Goal: Task Accomplishment & Management: Manage account settings

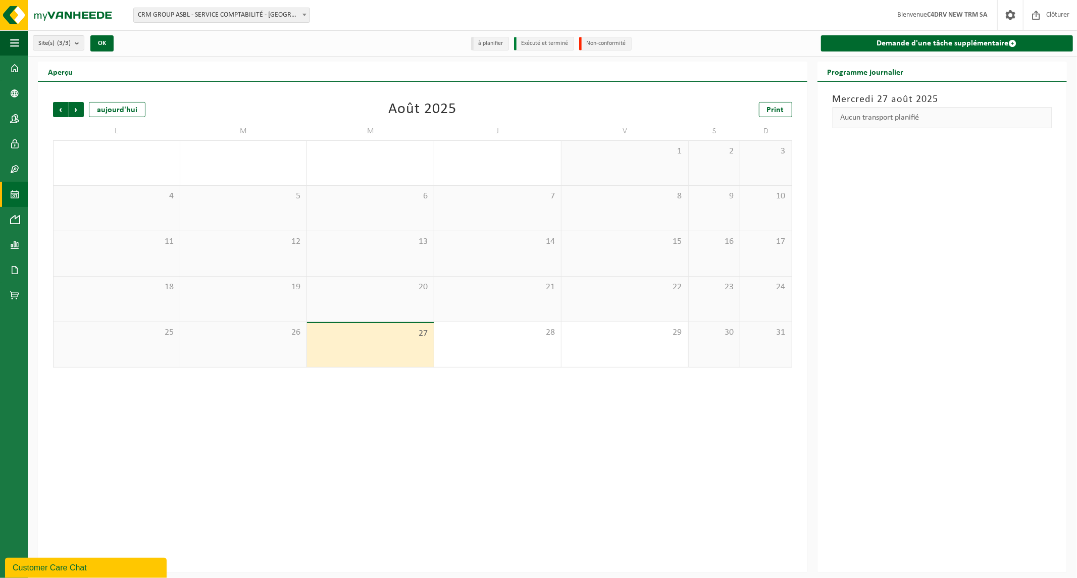
click at [239, 14] on span "CRM GROUP ASBL - SERVICE COMPTABILITÉ - [GEOGRAPHIC_DATA]" at bounding box center [222, 15] width 176 height 14
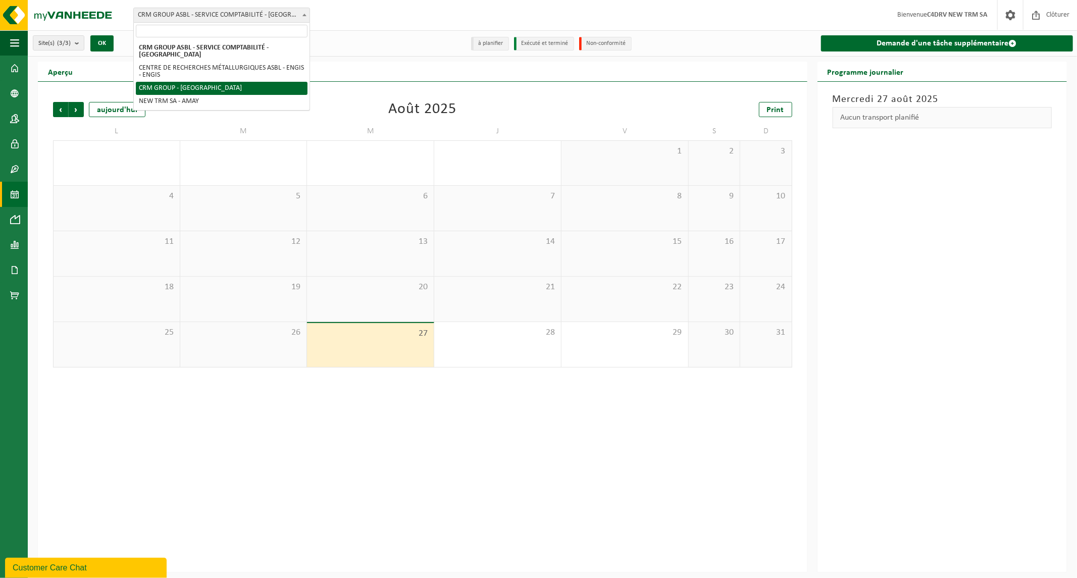
select select "6242"
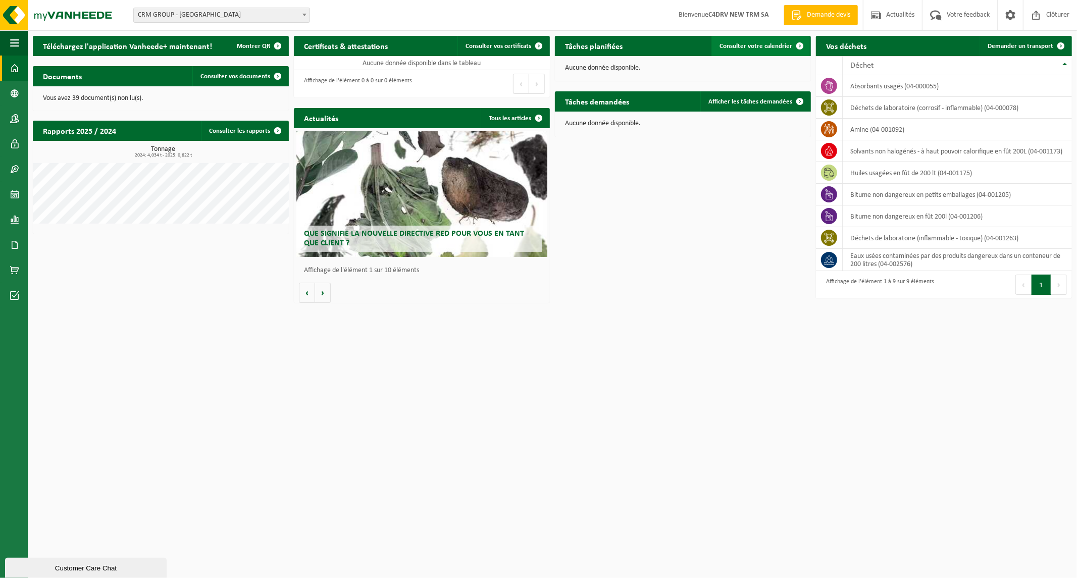
click at [749, 48] on span "Consulter votre calendrier" at bounding box center [756, 46] width 73 height 7
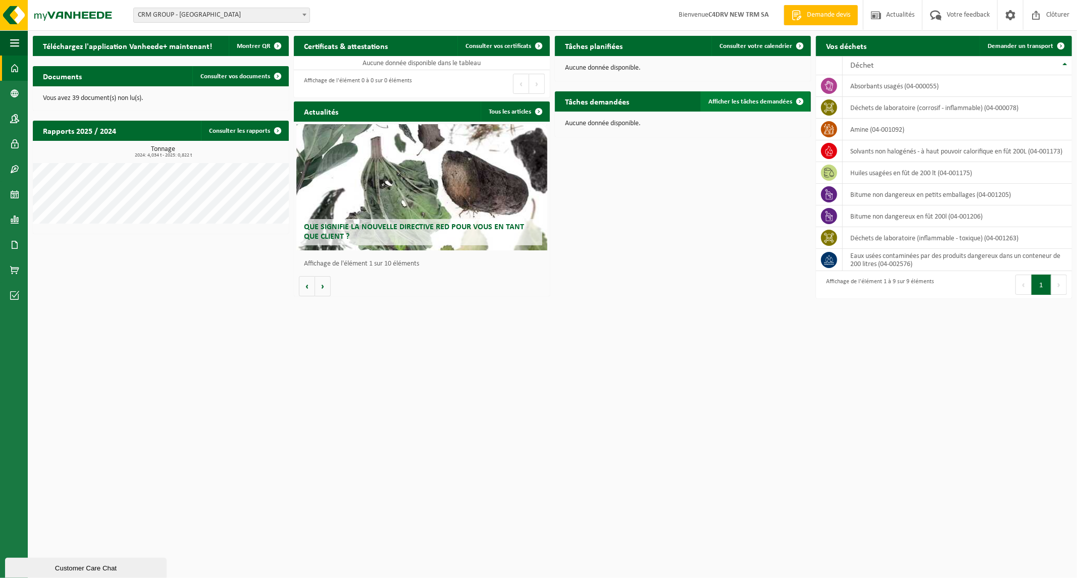
click at [744, 101] on span "Afficher les tâches demandées" at bounding box center [751, 102] width 84 height 7
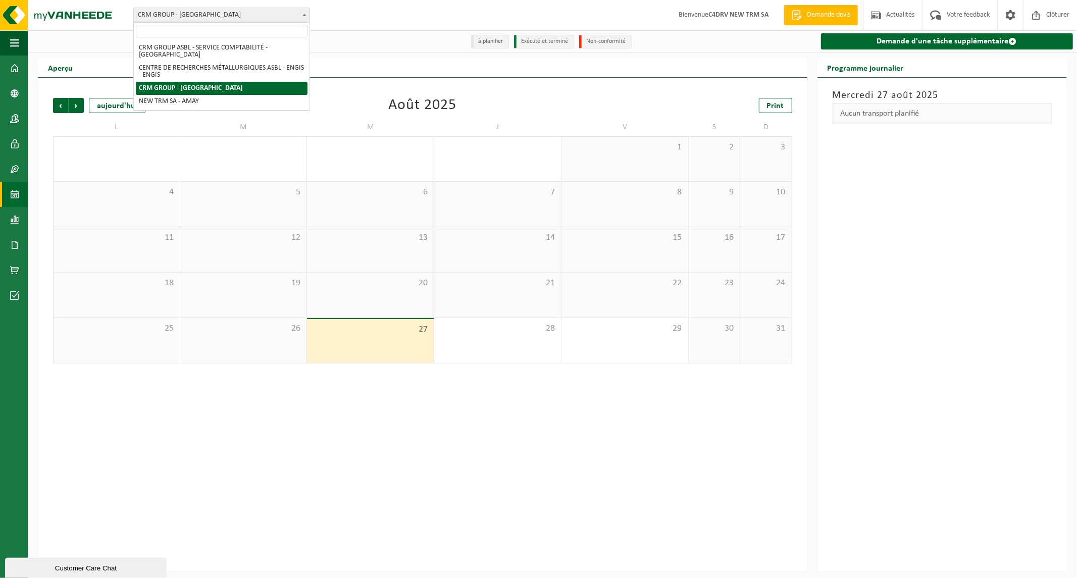
click at [211, 16] on span "CRM GROUP - [GEOGRAPHIC_DATA]" at bounding box center [222, 15] width 176 height 14
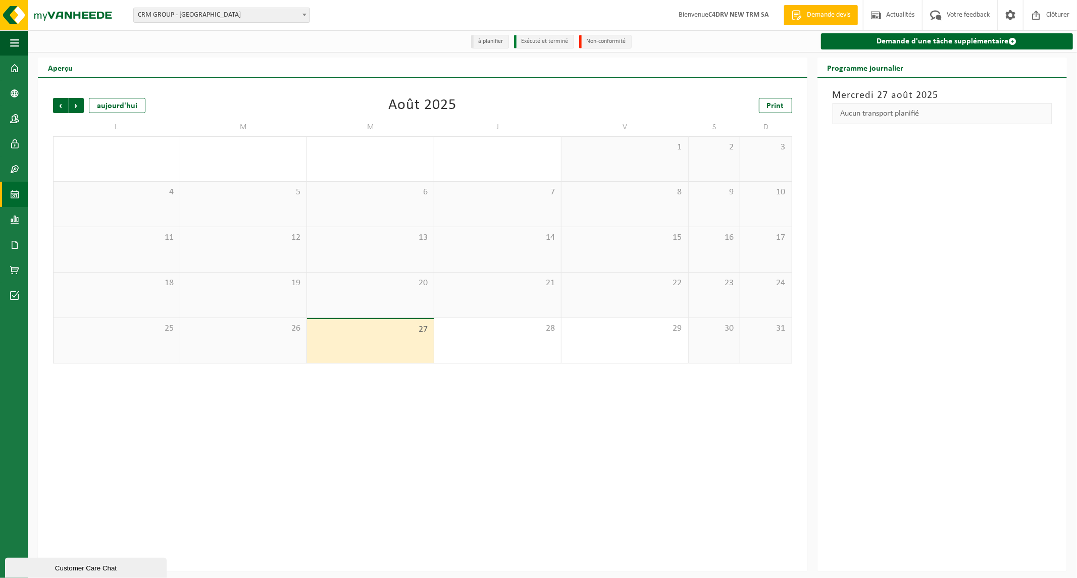
click at [211, 16] on span "CRM GROUP - [GEOGRAPHIC_DATA]" at bounding box center [222, 15] width 176 height 14
click at [1004, 9] on span at bounding box center [1010, 15] width 15 height 30
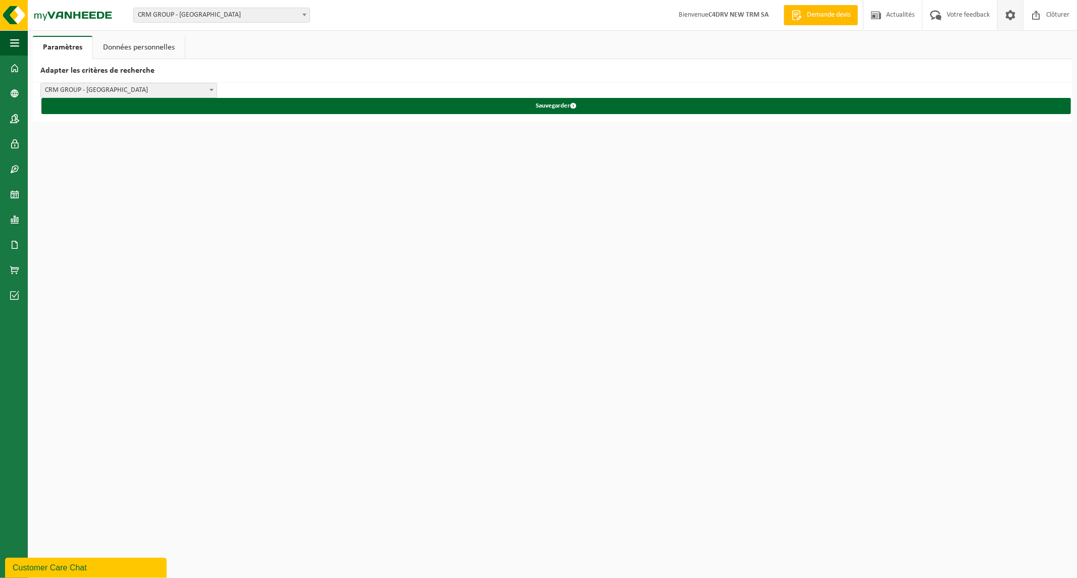
click at [114, 39] on link "Données personnelles" at bounding box center [139, 47] width 92 height 23
